Goal: Task Accomplishment & Management: Manage account settings

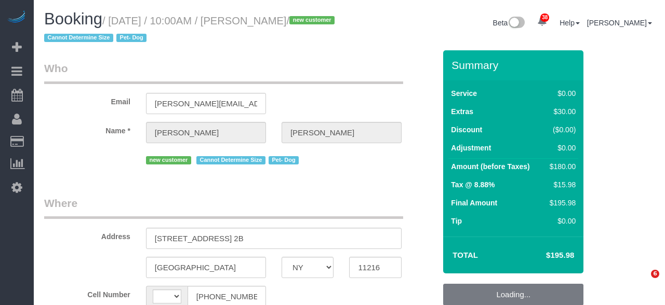
select select "NY"
select select "string:[GEOGRAPHIC_DATA]"
select select "number:57"
select select "number:75"
select select "number:13"
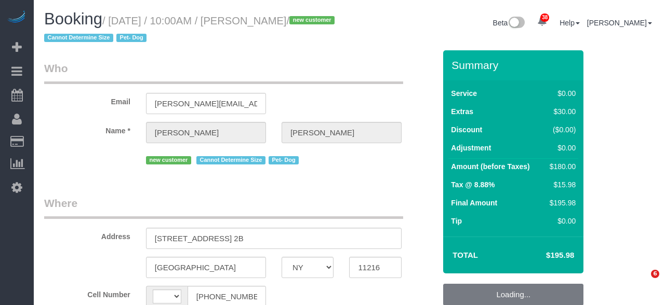
select select "number:5"
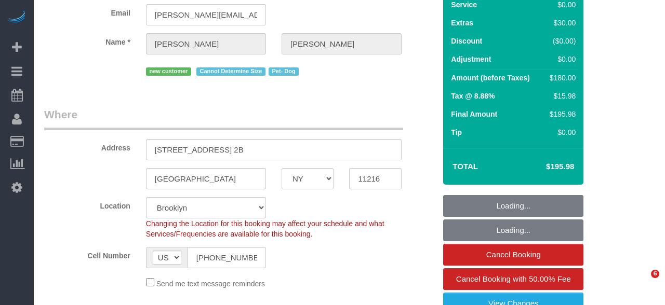
select select "object:1564"
select select "spot1"
select select "object:2065"
select select "spot59"
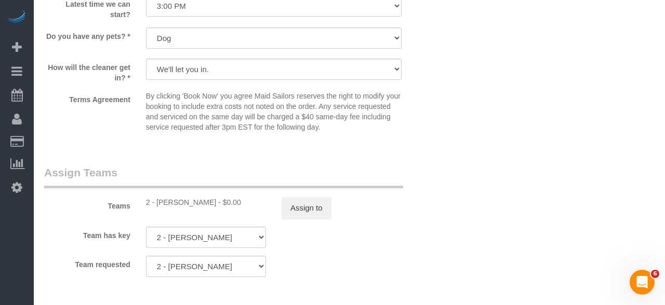
scroll to position [1264, 0]
click at [301, 215] on button "Assign to" at bounding box center [307, 207] width 50 height 22
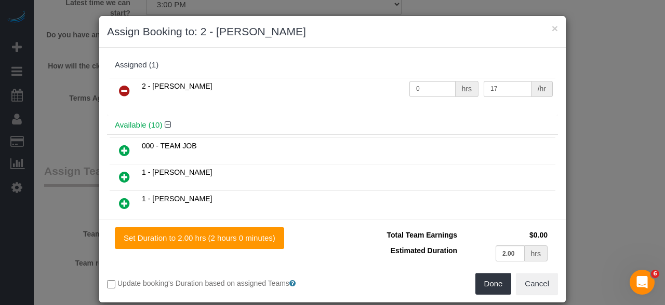
click at [127, 87] on icon at bounding box center [124, 91] width 11 height 12
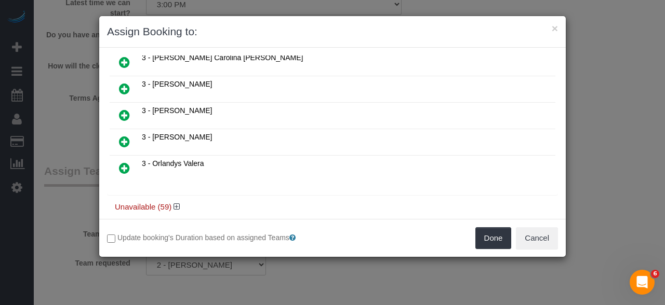
scroll to position [226, 0]
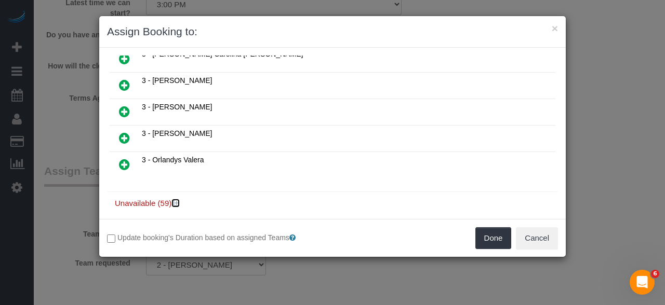
click at [176, 199] on icon at bounding box center [176, 203] width 6 height 8
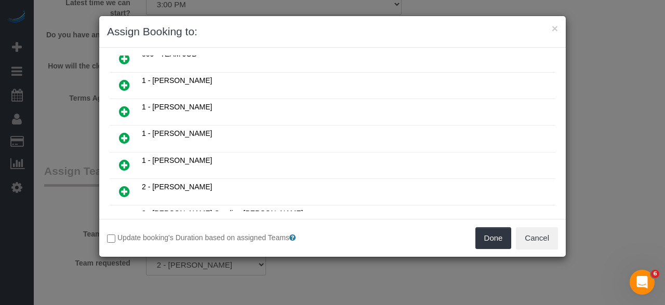
scroll to position [68, 0]
click at [124, 136] on icon at bounding box center [124, 137] width 11 height 12
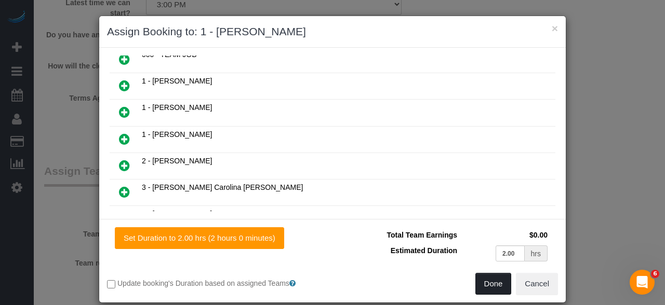
click at [504, 283] on button "Done" at bounding box center [493, 284] width 36 height 22
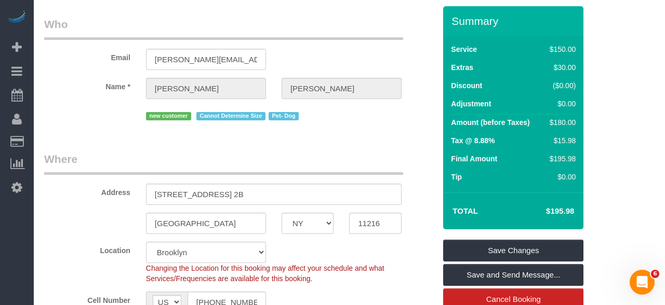
scroll to position [49, 0]
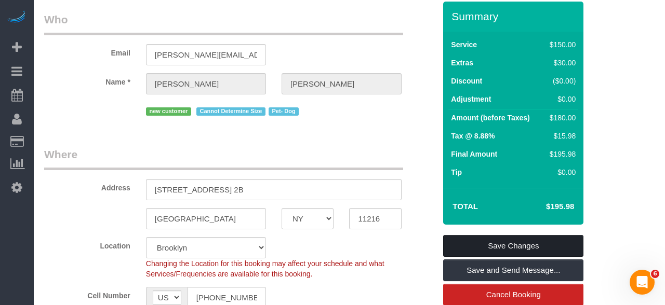
click at [560, 246] on link "Save Changes" at bounding box center [513, 246] width 140 height 22
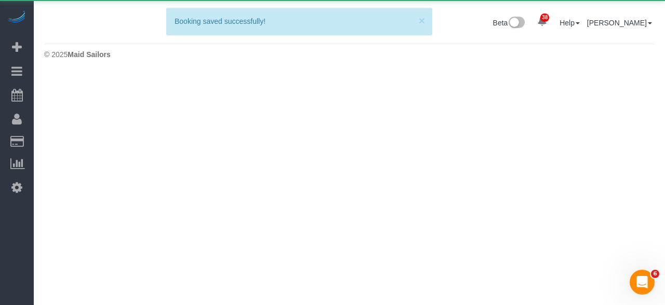
scroll to position [0, 0]
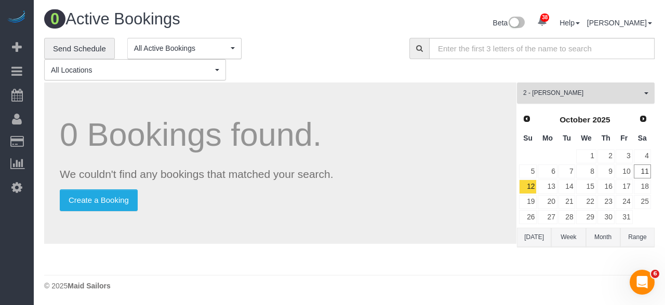
click at [562, 98] on button "2 - [PERSON_NAME] All Teams" at bounding box center [586, 93] width 138 height 21
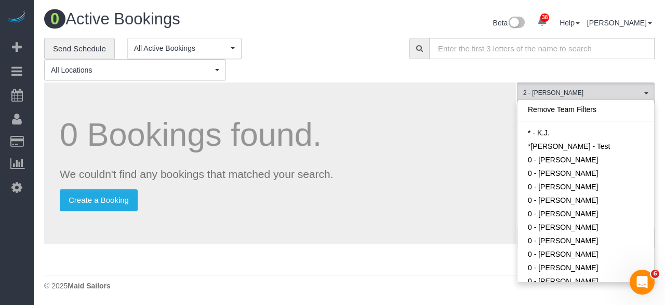
scroll to position [601, 0]
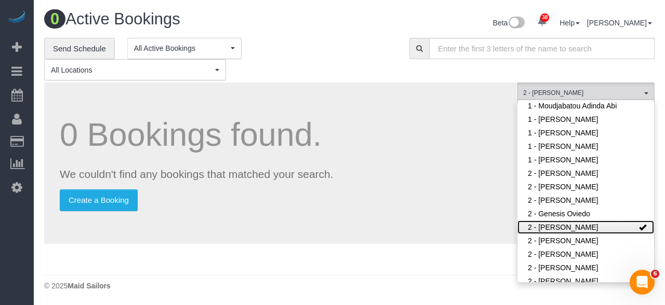
click at [623, 221] on link "2 - [PERSON_NAME]" at bounding box center [585, 228] width 137 height 14
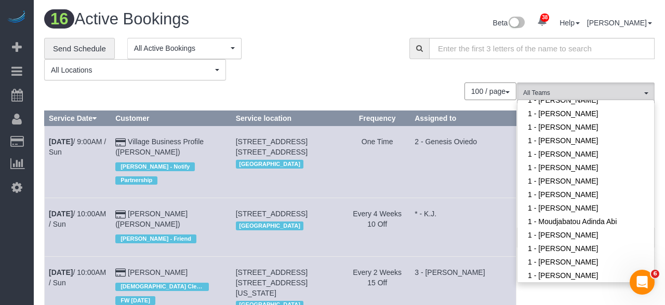
scroll to position [485, 0]
click at [614, 162] on link "1 - [PERSON_NAME]" at bounding box center [585, 169] width 137 height 14
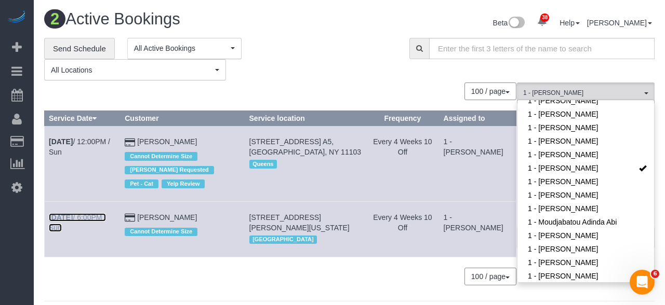
click at [95, 218] on link "[DATE] 6:00PM / Sun" at bounding box center [77, 222] width 57 height 19
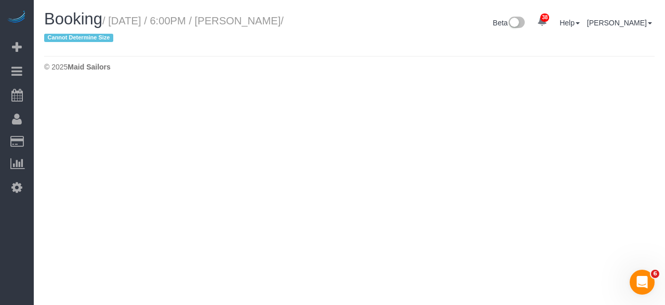
select select "NY"
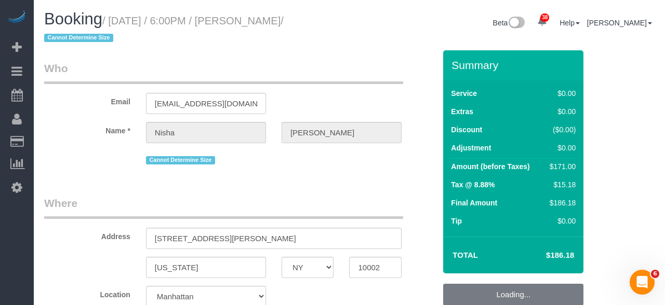
select select "2"
select select "spot124"
select select "number:89"
select select "number:90"
select select "number:15"
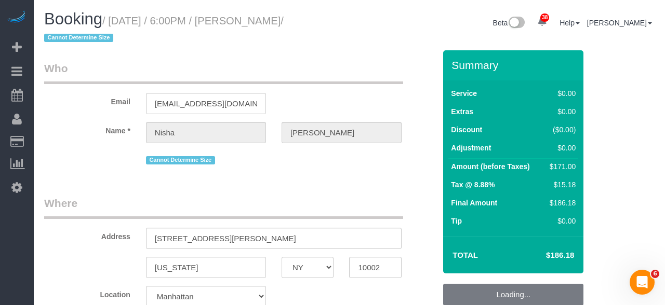
select select "number:7"
select select "object:4776"
select select "string:stripe-pm_1S5zm54VGloSiKo7XVYV6Vsv"
select select "object:5324"
select select "2"
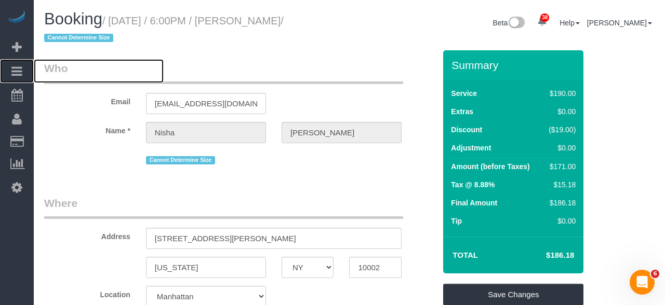
click at [28, 75] on link "Bookings" at bounding box center [17, 71] width 34 height 24
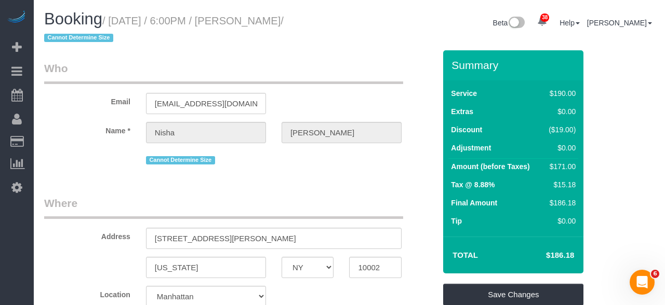
click at [120, 103] on link "Active Bookings" at bounding box center [99, 94] width 130 height 21
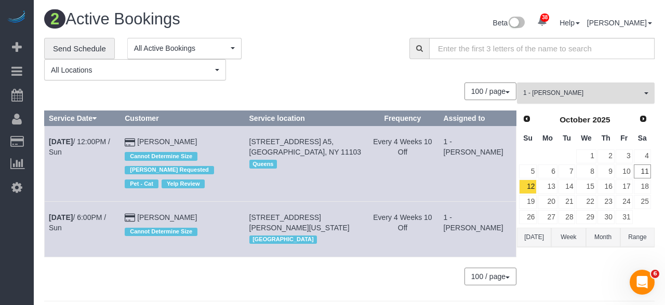
click at [571, 99] on button "1 - [PERSON_NAME] All Teams" at bounding box center [586, 93] width 138 height 21
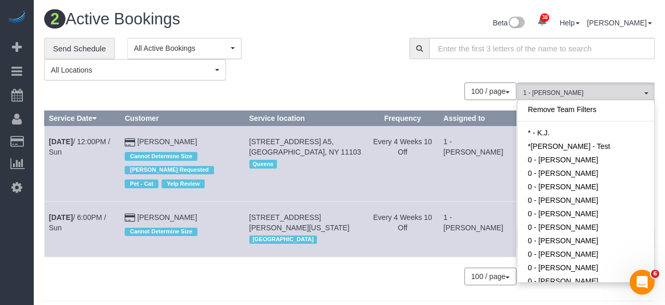
scroll to position [426, 0]
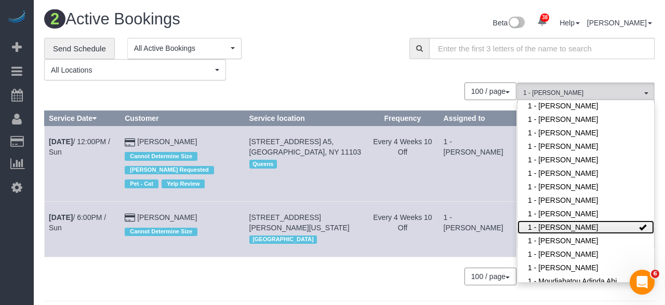
click at [629, 221] on link "1 - [PERSON_NAME]" at bounding box center [585, 228] width 137 height 14
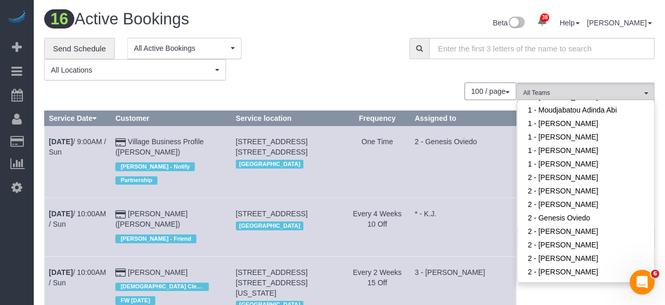
scroll to position [602, 0]
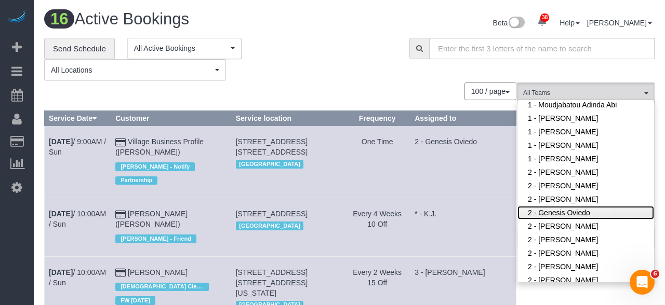
click at [614, 206] on link "2 - Genesis Oviedo" at bounding box center [585, 213] width 137 height 14
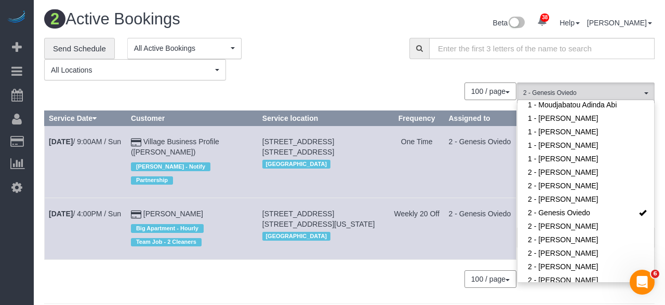
copy span "[STREET_ADDRESS] [STREET_ADDRESS][US_STATE]"
